Goal: Check status: Check status

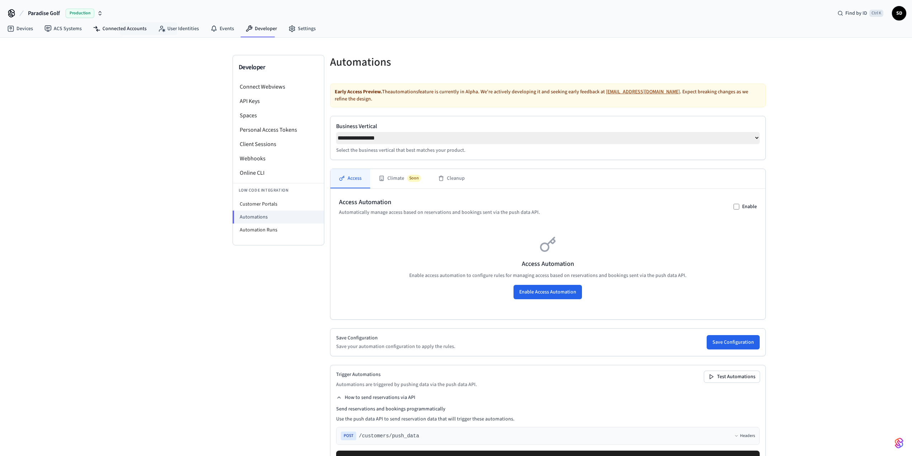
select select "**********"
click at [22, 28] on link "Devices" at bounding box center [19, 28] width 37 height 13
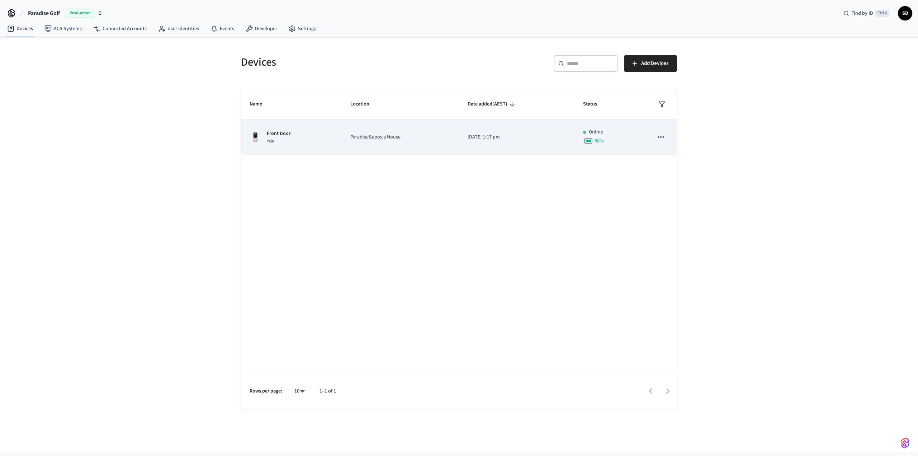
click at [348, 143] on td "Paradise&apos;s House" at bounding box center [400, 137] width 117 height 35
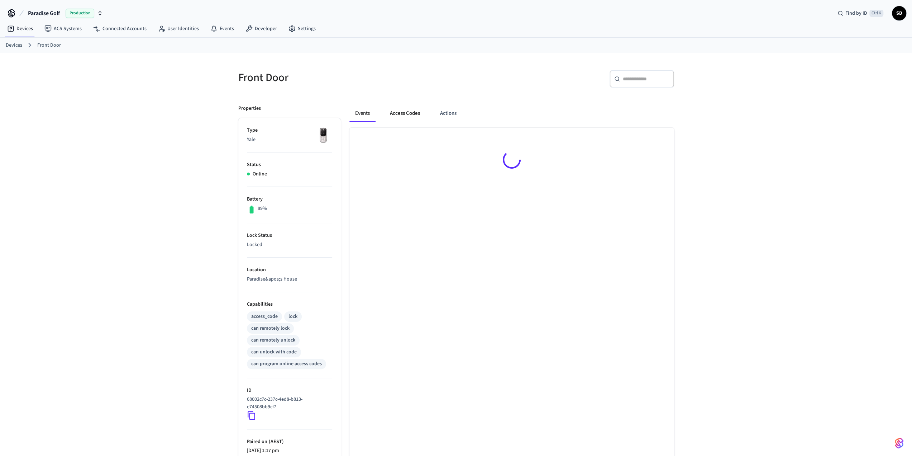
click at [395, 109] on button "Access Codes" at bounding box center [405, 113] width 42 height 17
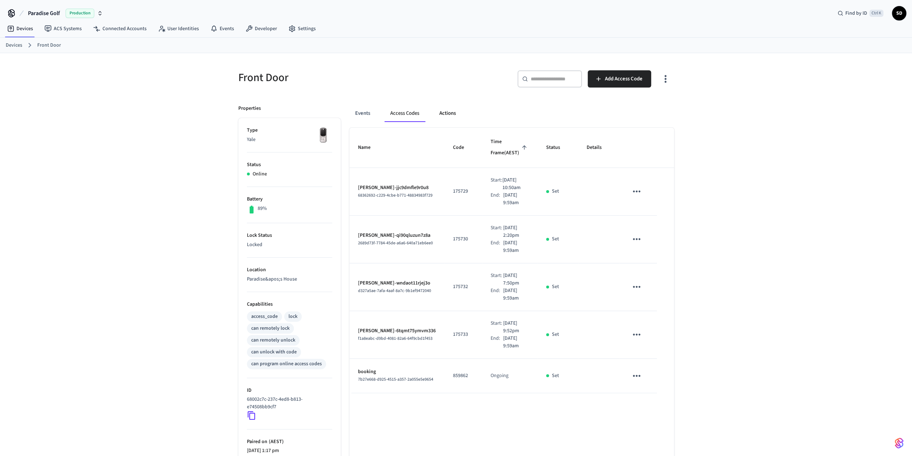
click at [446, 114] on button "Actions" at bounding box center [448, 113] width 28 height 17
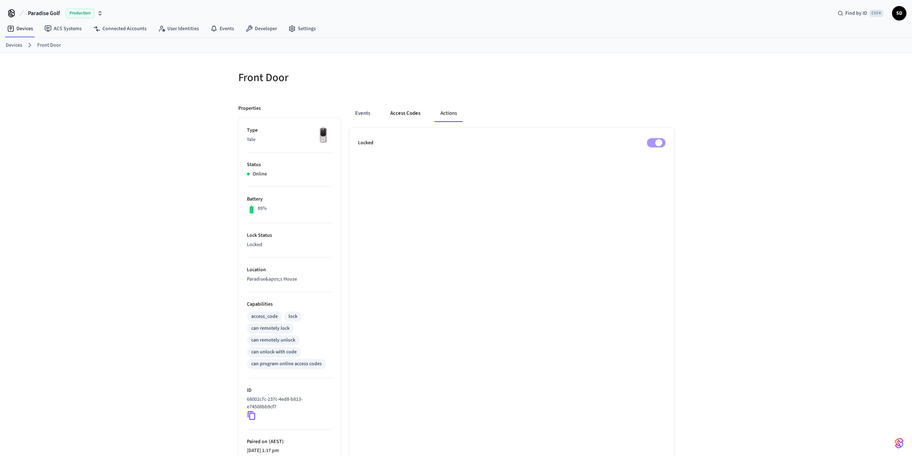
click at [402, 108] on button "Access Codes" at bounding box center [406, 113] width 42 height 17
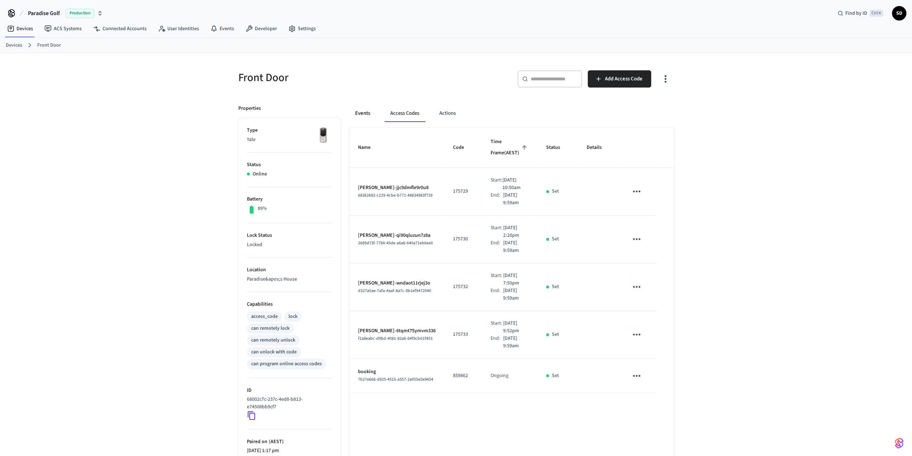
click at [371, 112] on button "Events" at bounding box center [363, 113] width 27 height 17
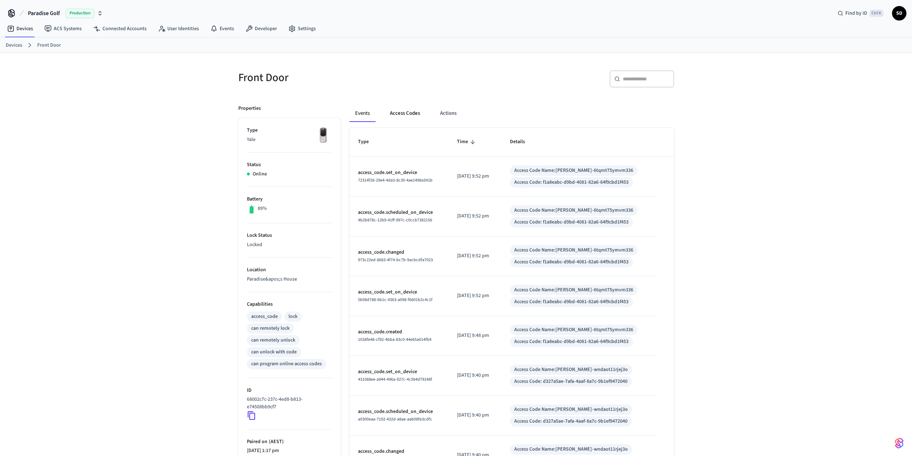
click at [399, 114] on button "Access Codes" at bounding box center [405, 113] width 42 height 17
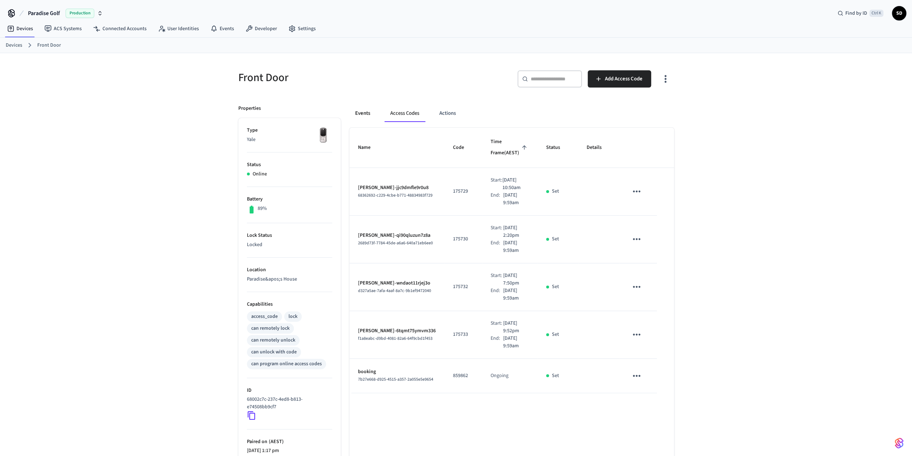
click at [361, 115] on button "Events" at bounding box center [363, 113] width 27 height 17
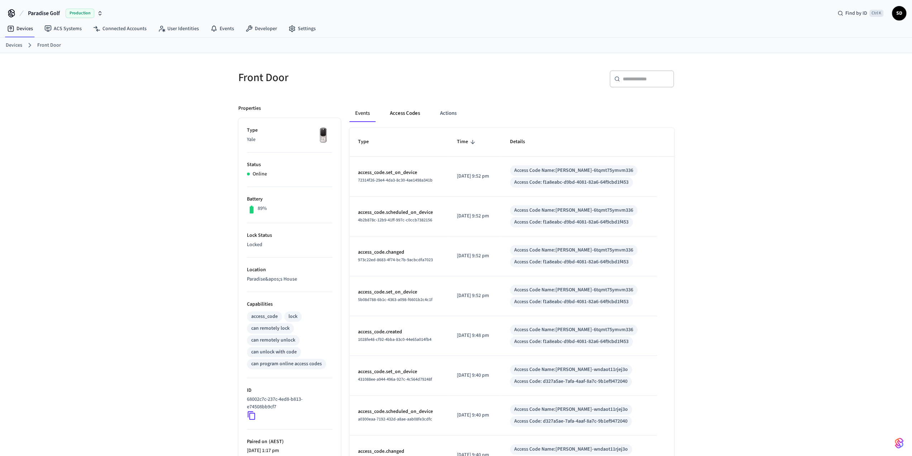
click at [411, 116] on button "Access Codes" at bounding box center [405, 113] width 42 height 17
click at [400, 110] on button "Access Codes" at bounding box center [405, 113] width 42 height 17
